Goal: Obtain resource: Obtain resource

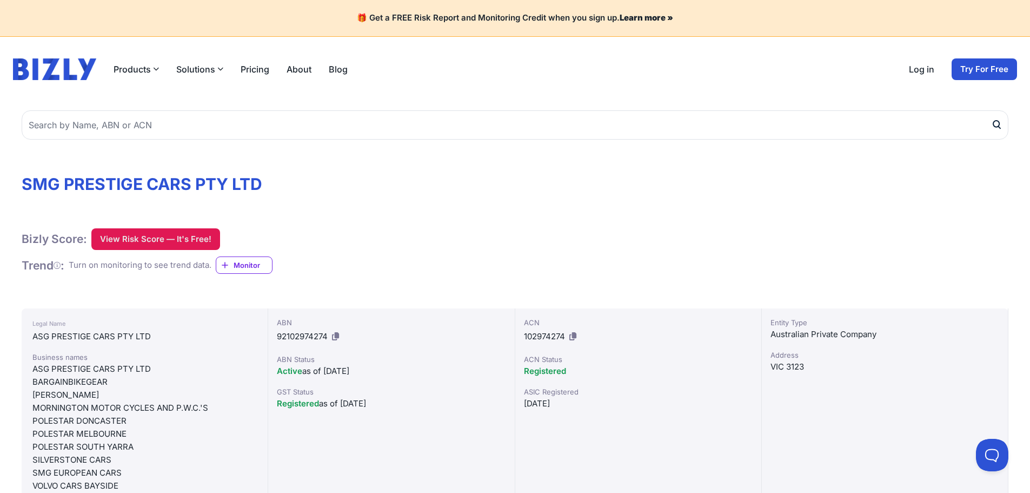
click at [180, 236] on button "View Risk Score — It's Free!" at bounding box center [155, 239] width 129 height 22
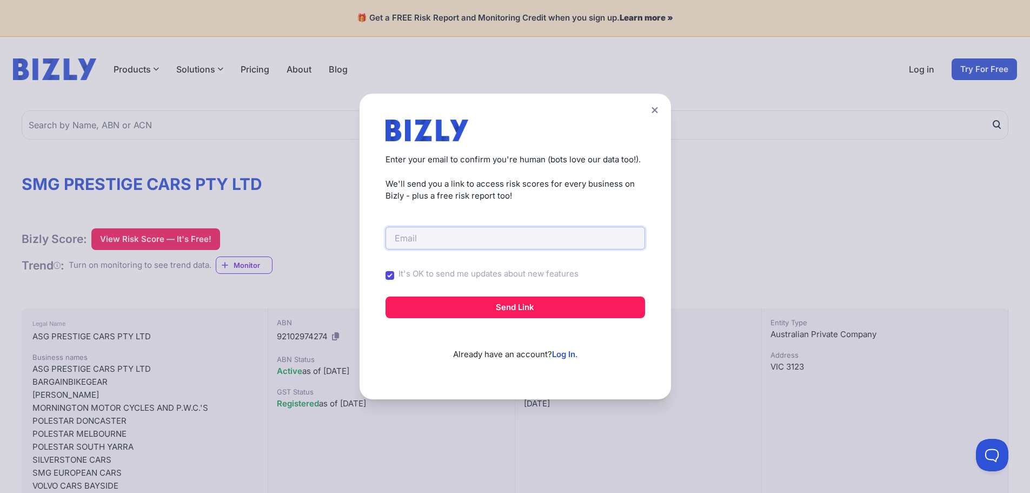
click at [556, 247] on input "email" at bounding box center [516, 238] width 260 height 23
type input "[EMAIL_ADDRESS][DOMAIN_NAME]"
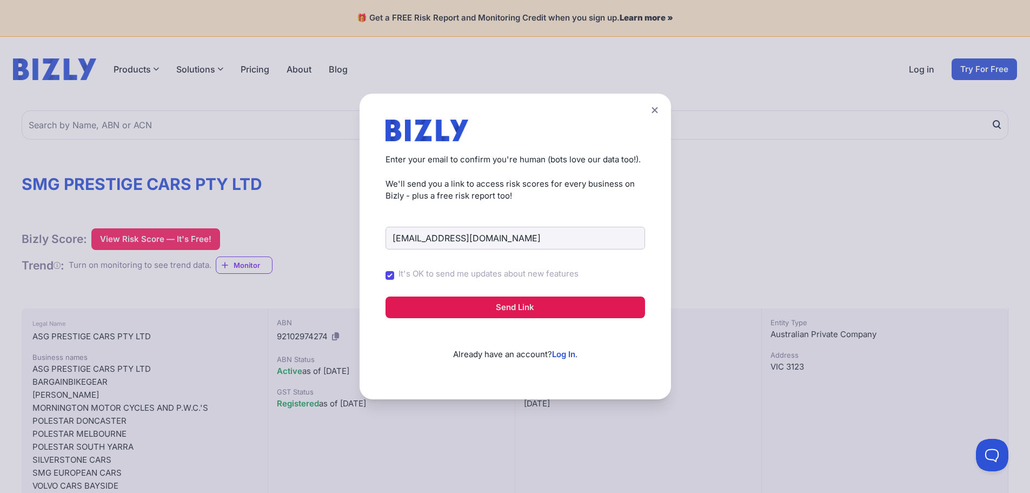
click at [529, 306] on button "Send Link" at bounding box center [516, 307] width 260 height 22
click at [394, 272] on input "It's OK to send me updates about new features" at bounding box center [390, 275] width 9 height 9
click at [393, 276] on input "It's OK to send me updates about new features" at bounding box center [390, 275] width 9 height 9
checkbox input "true"
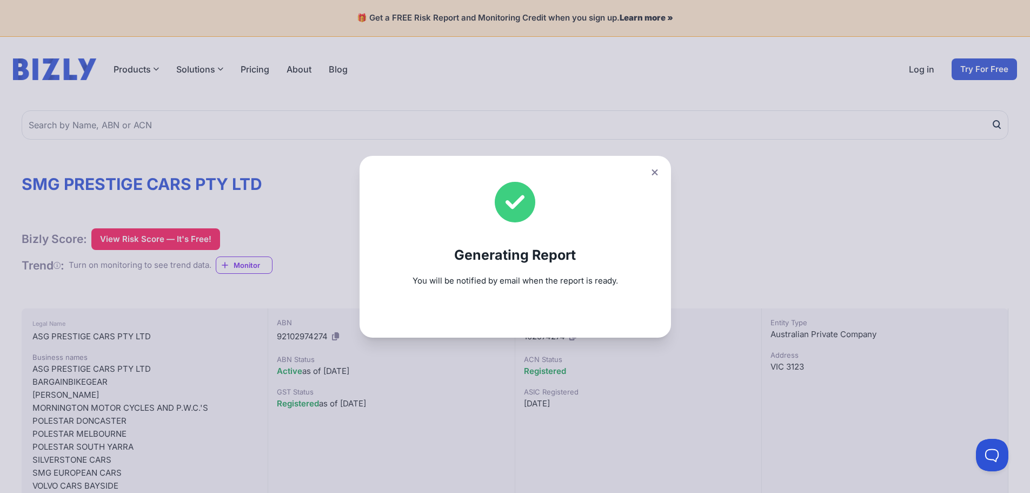
click at [658, 171] on icon at bounding box center [655, 172] width 6 height 7
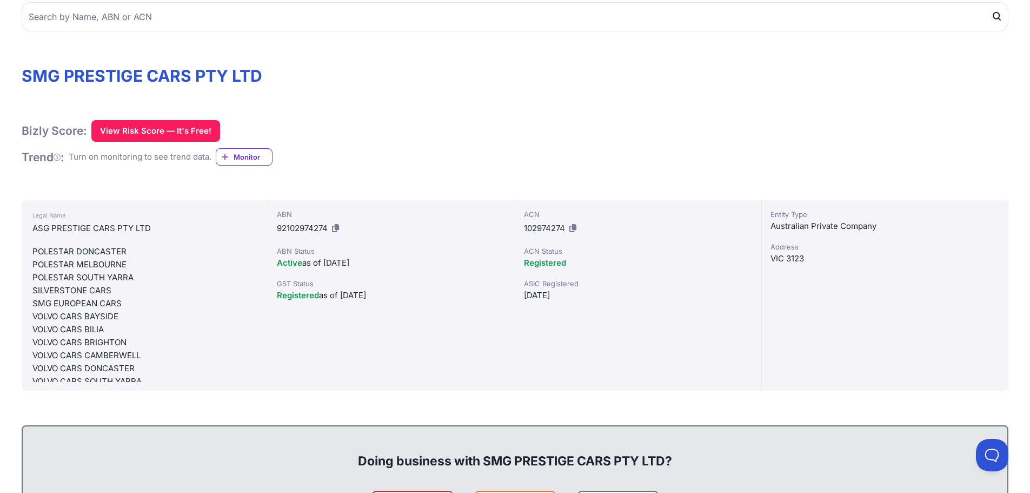
scroll to position [62, 0]
click at [68, 345] on div "VOLVO CARS BRIGHTON" at bounding box center [144, 341] width 224 height 13
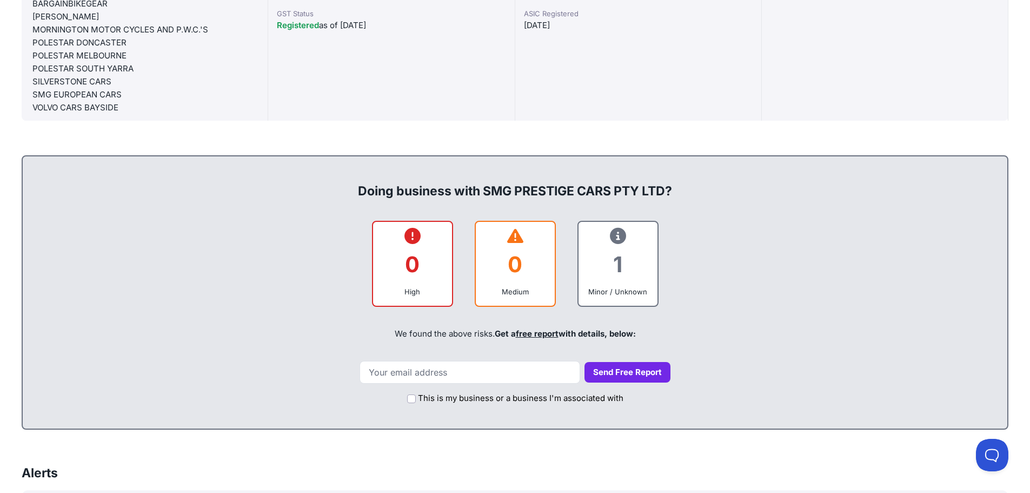
scroll to position [379, 0]
